Goal: Information Seeking & Learning: Find specific fact

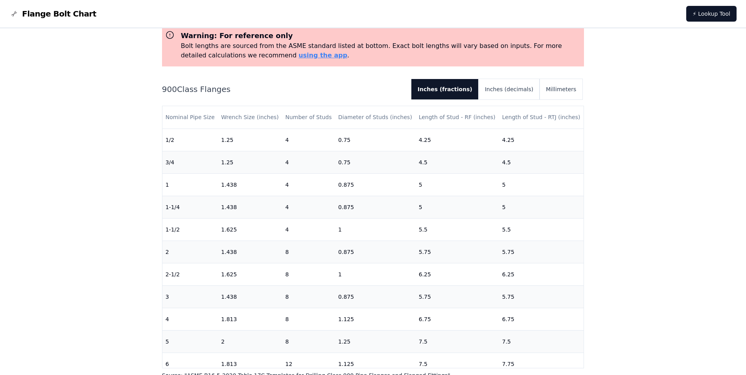
click at [55, 15] on span "Flange Bolt Chart" at bounding box center [59, 13] width 74 height 11
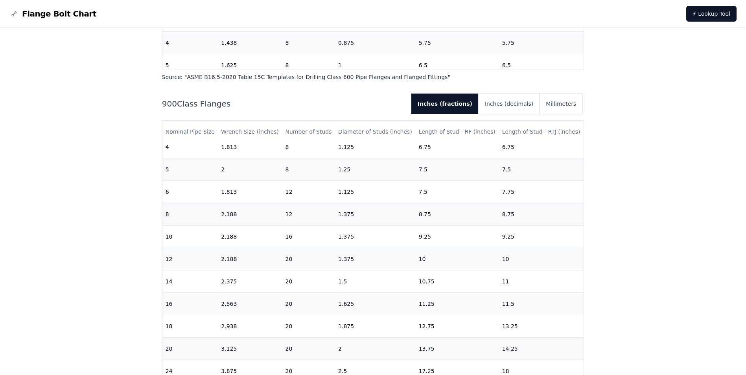
scroll to position [1495, 0]
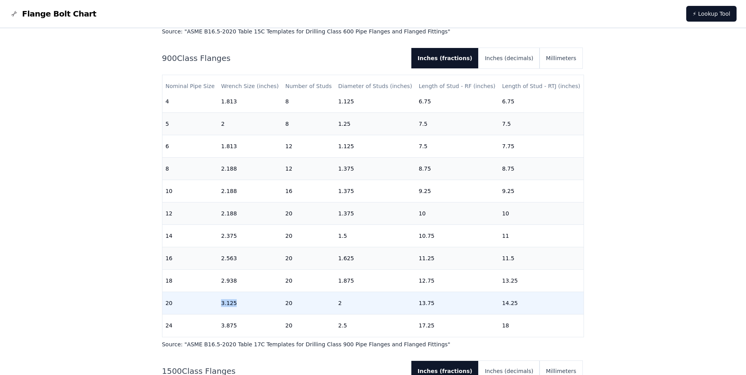
drag, startPoint x: 237, startPoint y: 298, endPoint x: 215, endPoint y: 299, distance: 22.1
click at [215, 299] on tr "20 3.125 20 2 13.75 14.25" at bounding box center [373, 303] width 422 height 22
drag, startPoint x: 215, startPoint y: 299, endPoint x: 299, endPoint y: 298, distance: 83.4
click at [299, 298] on td "20" at bounding box center [308, 303] width 53 height 22
drag, startPoint x: 299, startPoint y: 298, endPoint x: 275, endPoint y: 299, distance: 23.6
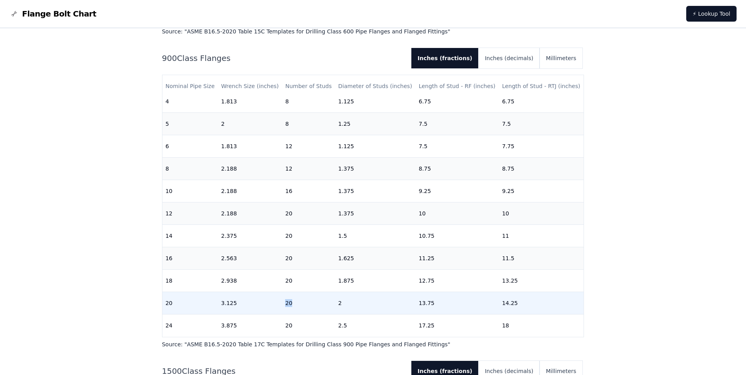
click at [275, 299] on tr "20 3.125 20 2 13.75 14.25" at bounding box center [373, 303] width 422 height 22
drag, startPoint x: 275, startPoint y: 299, endPoint x: 343, endPoint y: 299, distance: 68.5
click at [343, 299] on td "2" at bounding box center [375, 303] width 81 height 22
click at [331, 300] on tr "20 3.125 20 2 13.75 14.25" at bounding box center [373, 303] width 422 height 22
drag, startPoint x: 436, startPoint y: 303, endPoint x: 404, endPoint y: 301, distance: 32.7
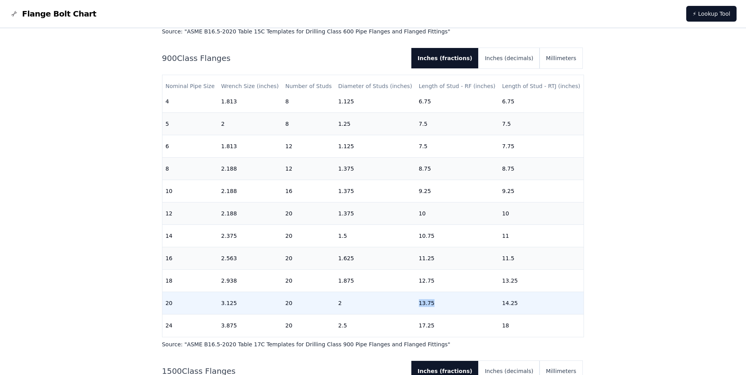
click at [404, 301] on tr "20 3.125 20 2 13.75 14.25" at bounding box center [373, 303] width 422 height 22
click at [436, 297] on td "13.75" at bounding box center [457, 303] width 83 height 22
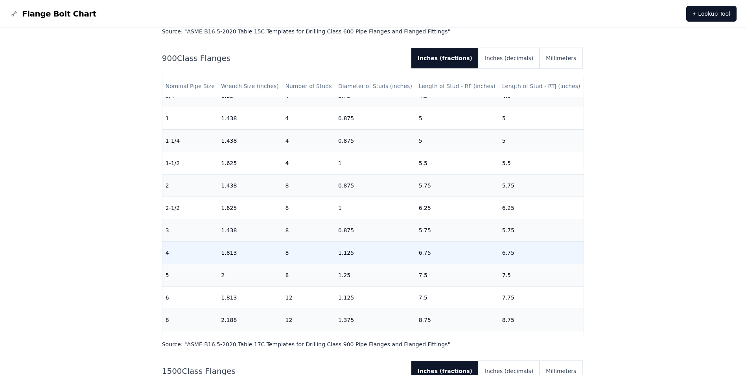
scroll to position [0, 0]
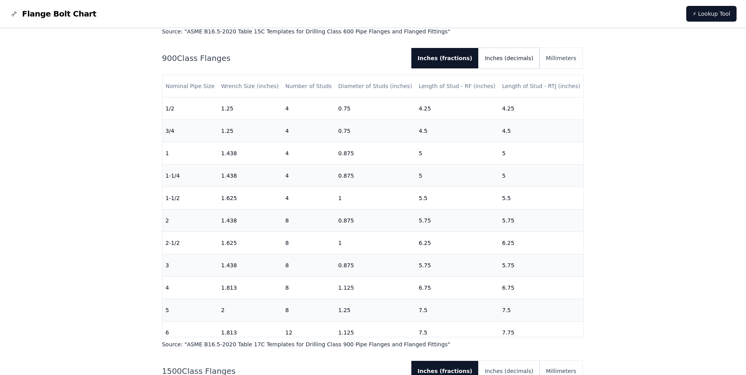
click at [516, 56] on button "Inches (decimals)" at bounding box center [509, 58] width 61 height 20
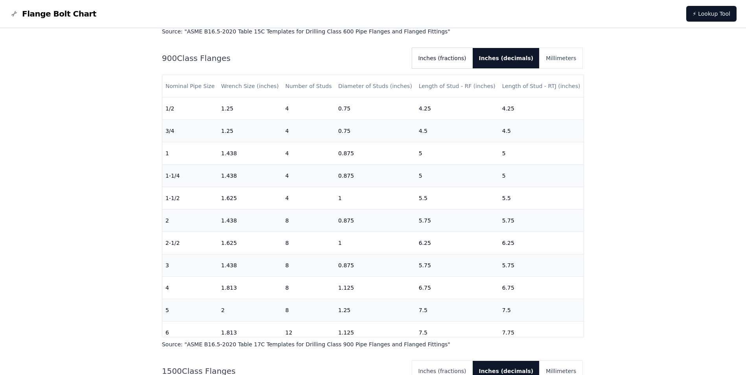
click at [473, 55] on button "Inches (fractions)" at bounding box center [442, 58] width 61 height 20
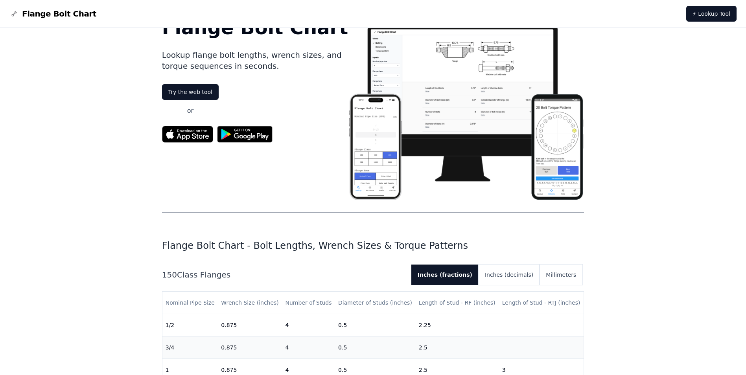
scroll to position [157, 0]
